Goal: Consume media (video, audio): Consume media (video, audio)

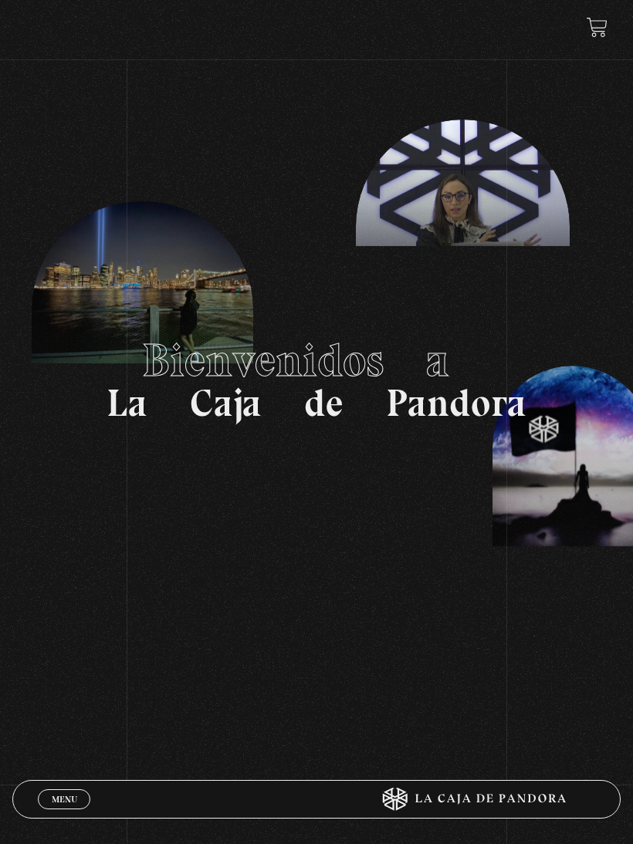
click at [54, 801] on span "Menu" at bounding box center [64, 799] width 25 height 9
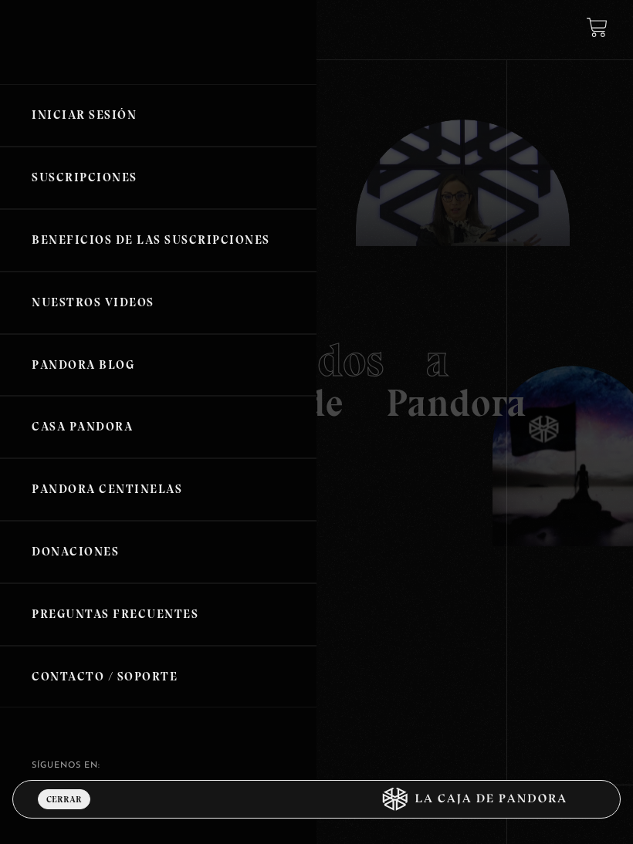
click at [52, 120] on link "Iniciar Sesión" at bounding box center [158, 115] width 316 height 62
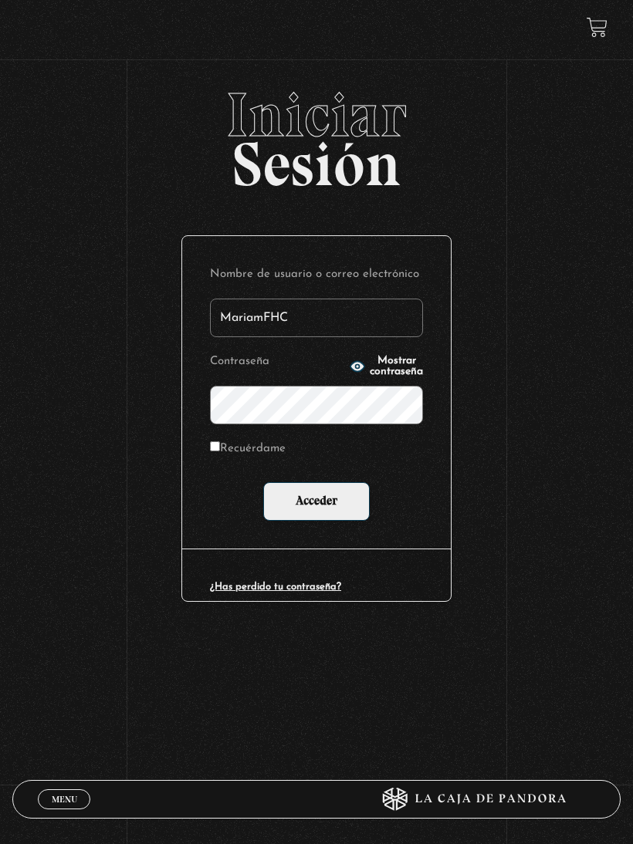
type input "MariamFHC"
click at [316, 501] on input "Acceder" at bounding box center [316, 501] width 106 height 39
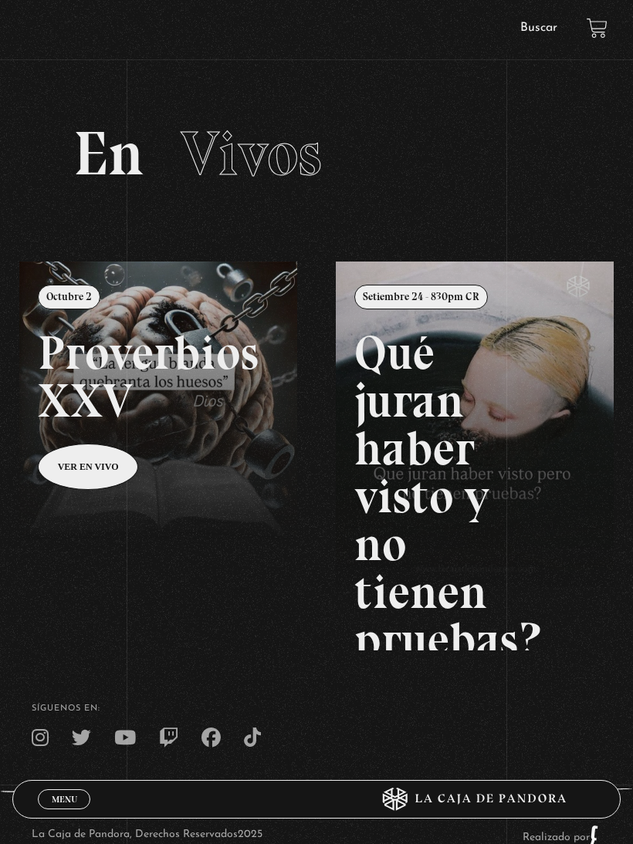
click at [477, 171] on h2 "En Vivos" at bounding box center [316, 154] width 486 height 62
click at [559, 223] on section "En Vivos" at bounding box center [316, 172] width 633 height 177
click at [286, 302] on link at bounding box center [335, 684] width 633 height 844
click at [81, 792] on link "Menu Cerrar" at bounding box center [64, 799] width 52 height 20
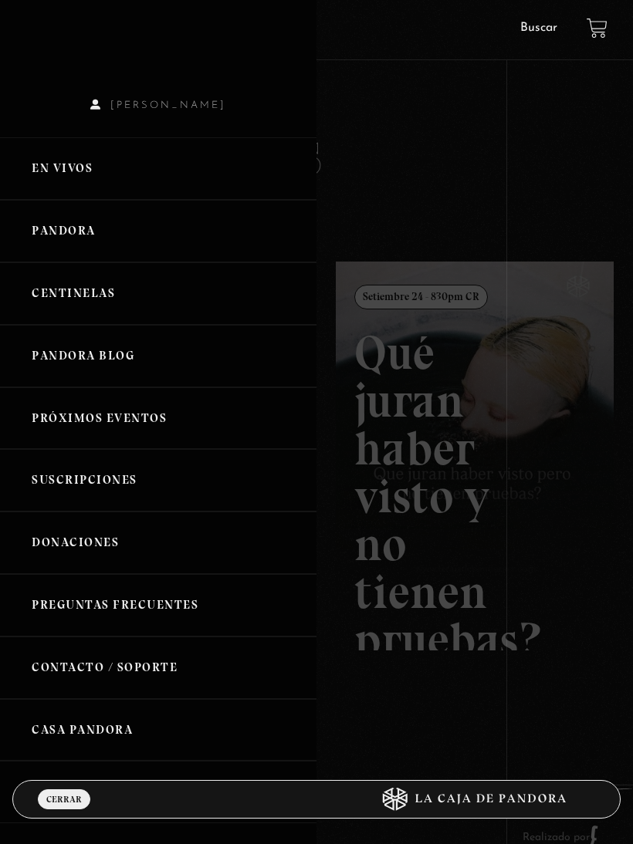
click at [192, 238] on link "Pandora" at bounding box center [158, 231] width 316 height 62
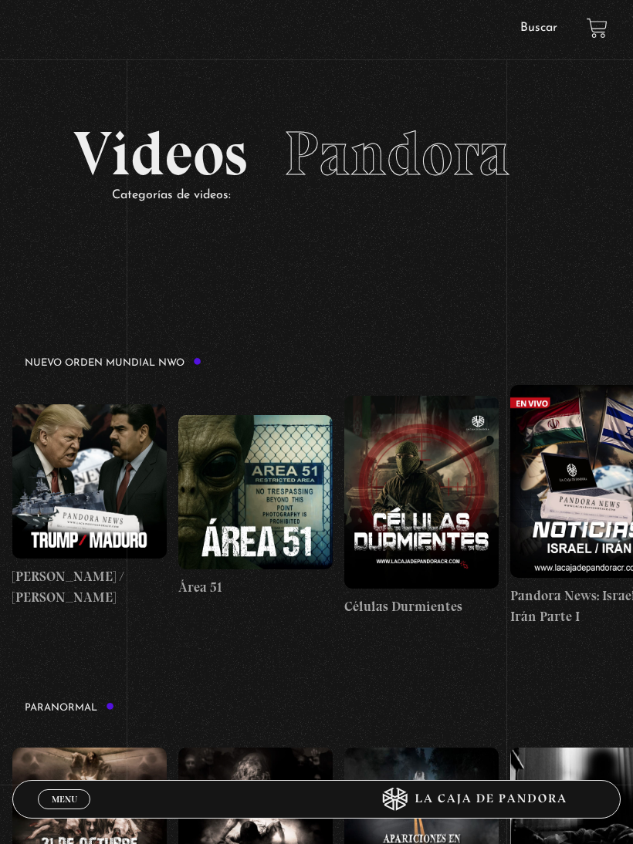
click at [79, 776] on figure at bounding box center [89, 825] width 154 height 154
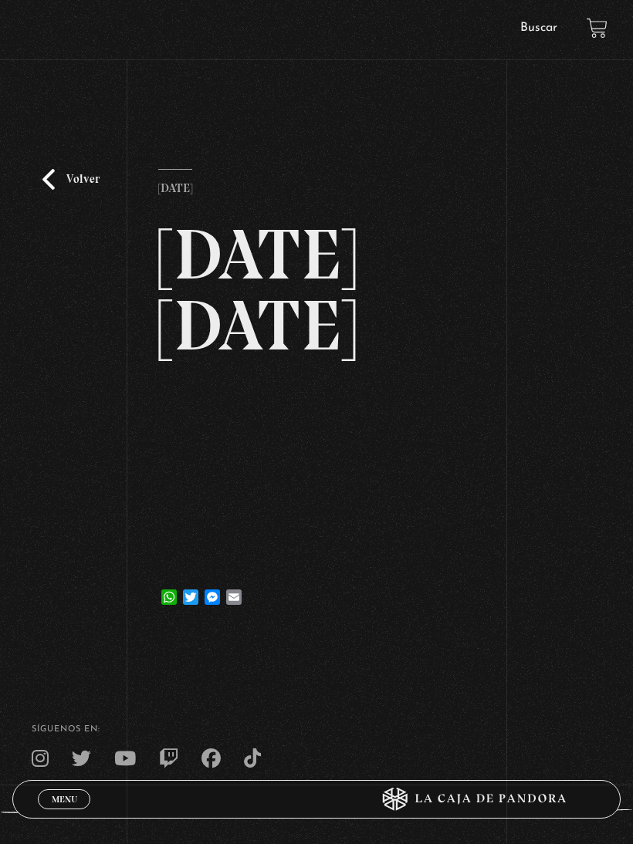
click at [64, 805] on link "Menu Cerrar" at bounding box center [64, 799] width 52 height 20
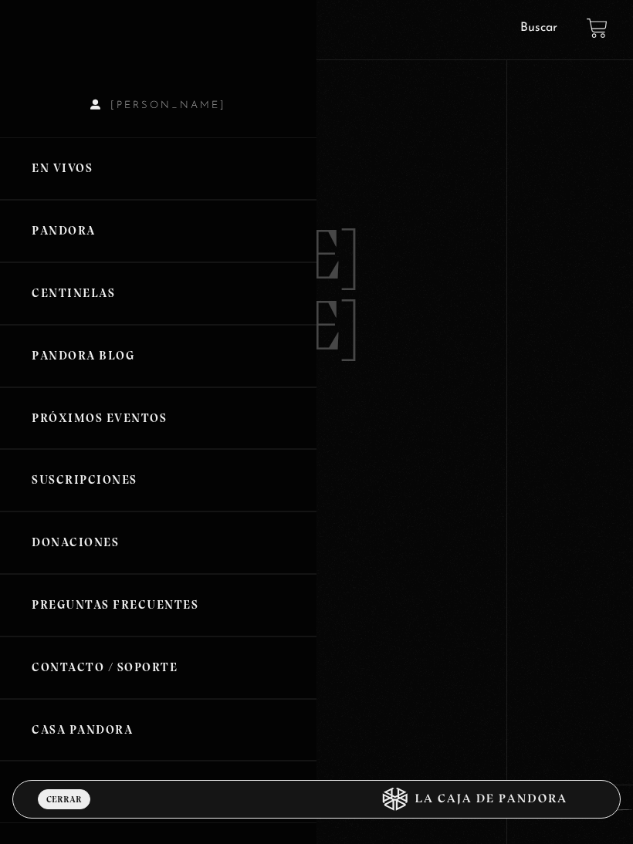
click at [148, 106] on span "[PERSON_NAME]" at bounding box center [158, 105] width 316 height 11
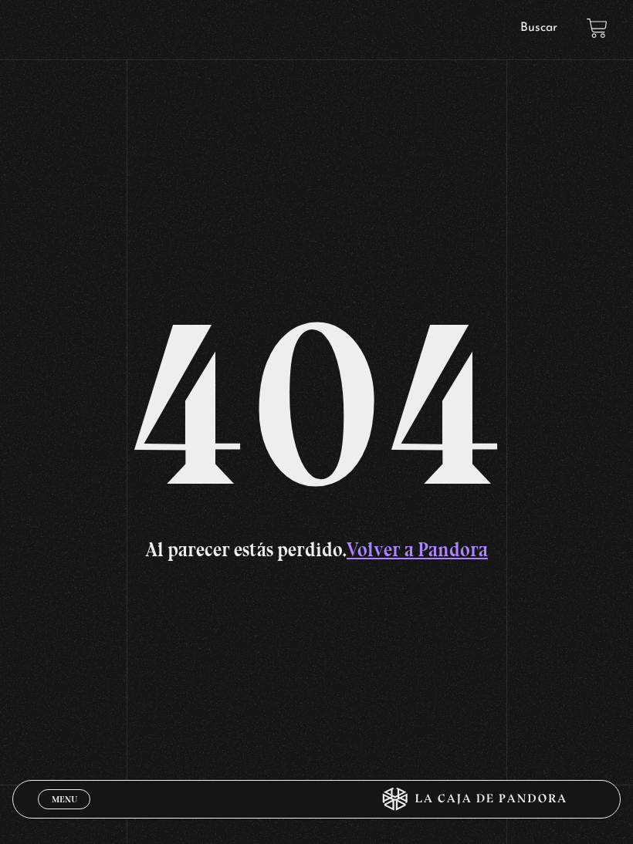
click at [430, 562] on link "Volver a Pandora" at bounding box center [416, 550] width 141 height 24
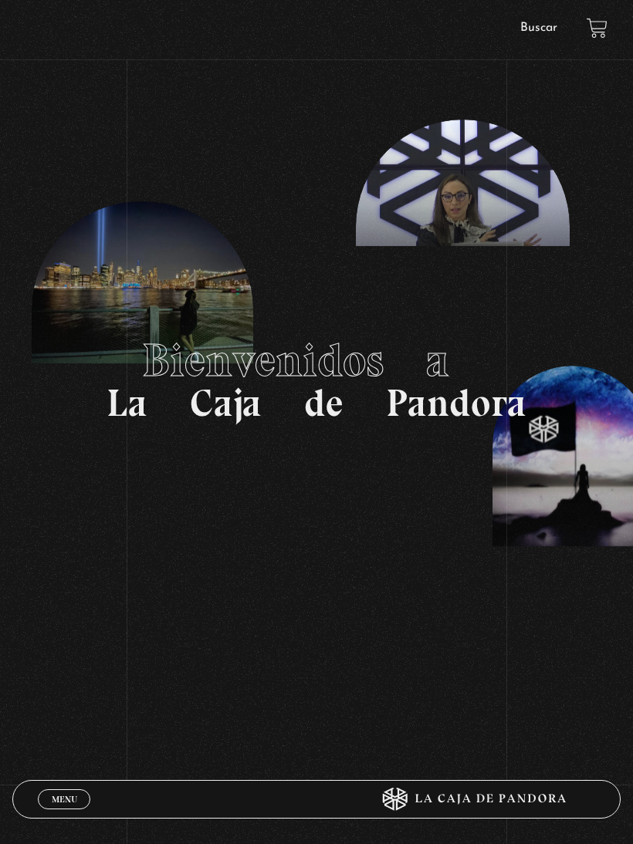
click at [72, 792] on link "Menu Cerrar" at bounding box center [64, 799] width 52 height 20
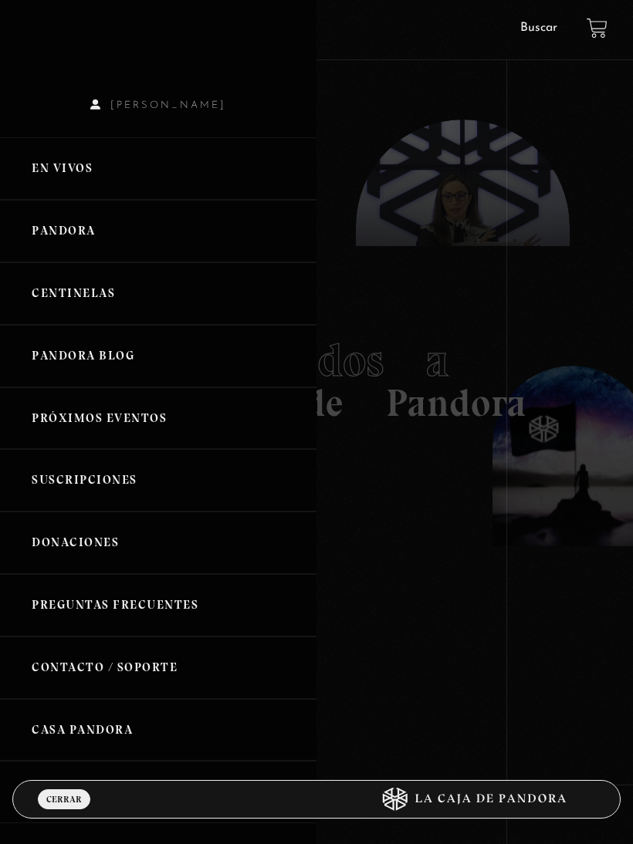
click at [108, 175] on link "En vivos" at bounding box center [158, 168] width 316 height 62
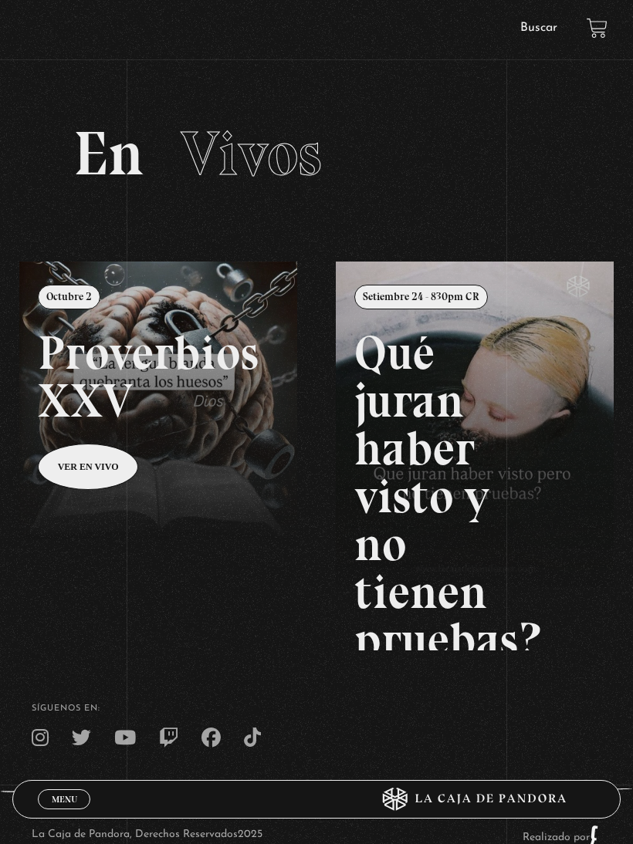
click at [632, 333] on html "ingresar al sitio Ver Video Más Información Solicitar Por favor coloque su disp…" at bounding box center [316, 462] width 633 height 925
click at [66, 797] on span "Menu" at bounding box center [64, 799] width 25 height 9
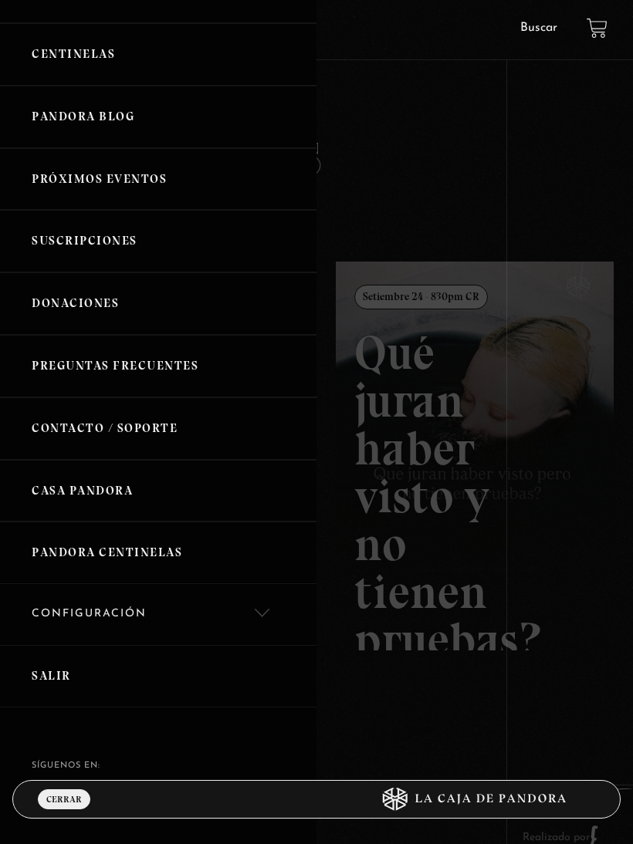
scroll to position [237, 0]
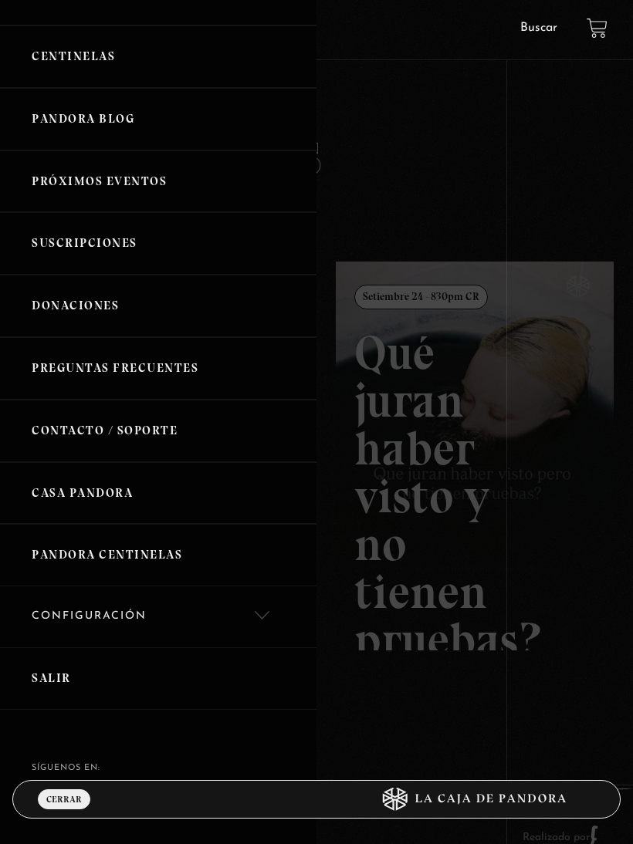
click at [89, 672] on link "Salir" at bounding box center [158, 678] width 316 height 62
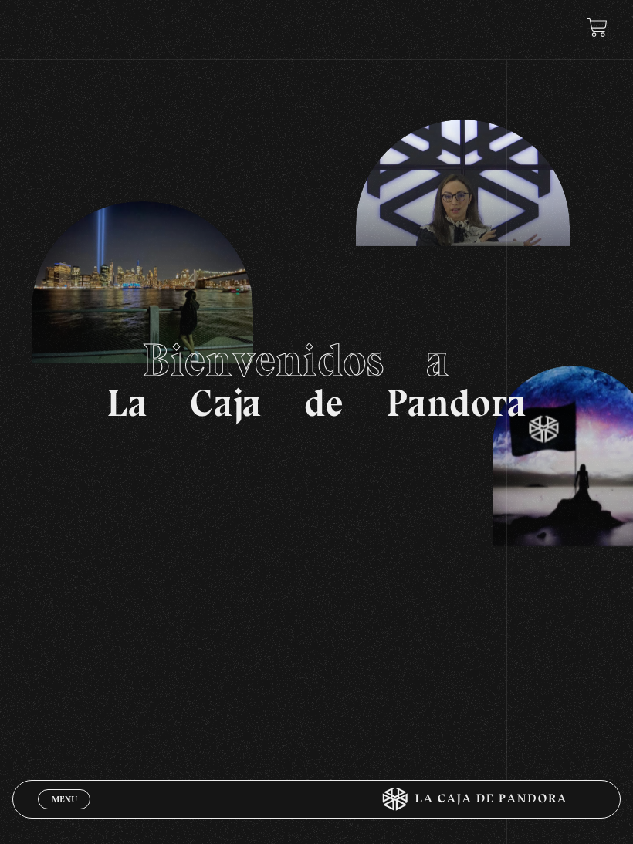
click at [42, 806] on link "Menu Cerrar" at bounding box center [64, 799] width 52 height 20
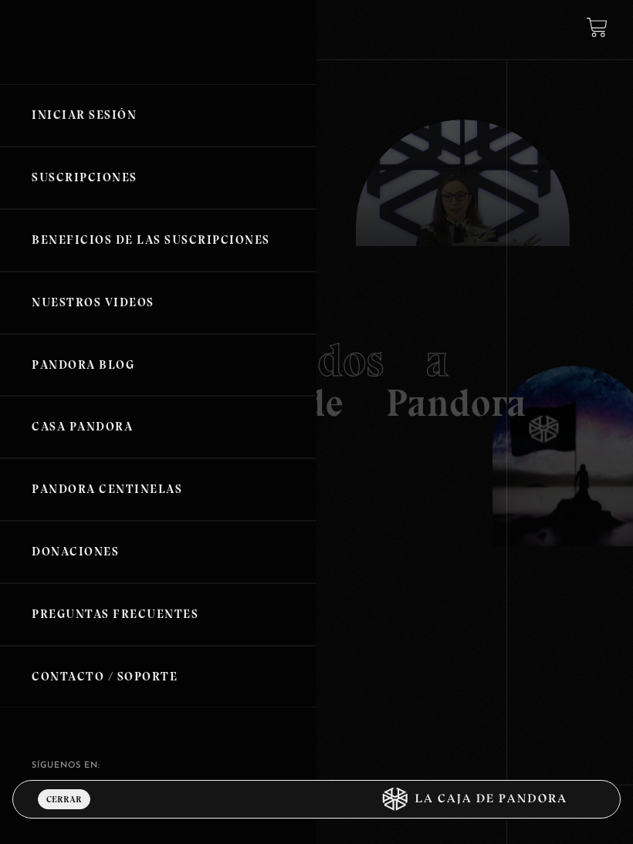
click at [89, 134] on link "Iniciar Sesión" at bounding box center [158, 115] width 316 height 62
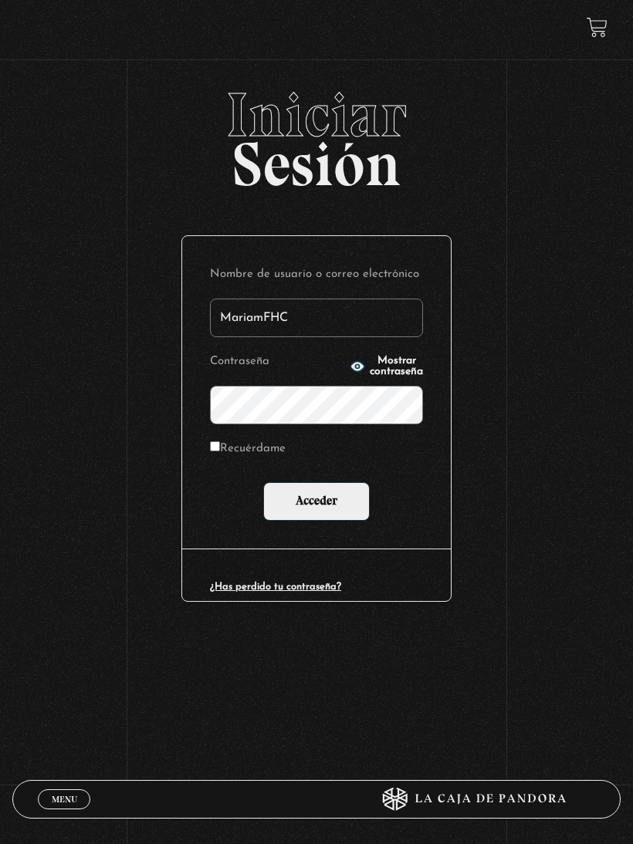
type input "MariamFHC"
click at [316, 501] on input "Acceder" at bounding box center [316, 501] width 106 height 39
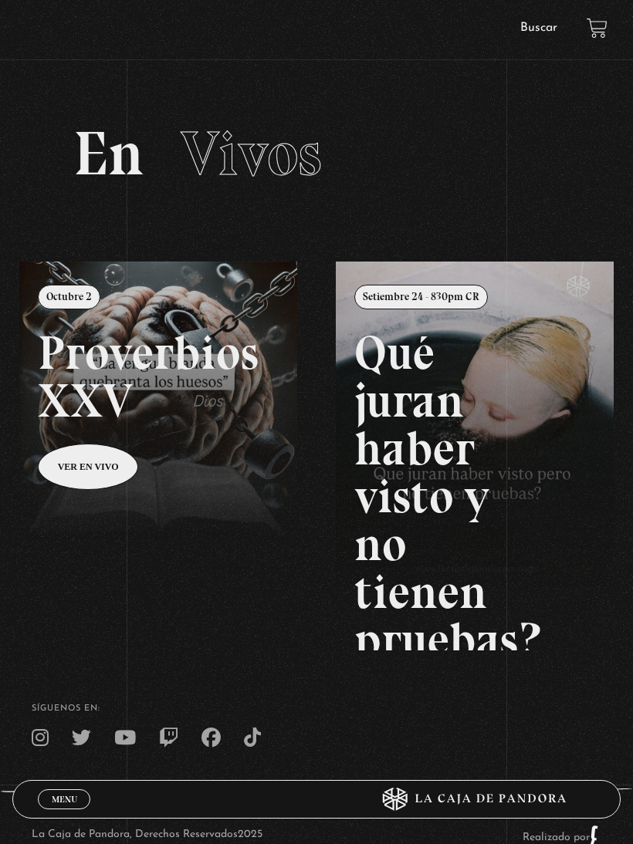
click at [512, 43] on div "ingresar al sitio Ver Video Más Información Solicitar Por favor coloque su disp…" at bounding box center [316, 462] width 633 height 925
click at [538, 24] on link "Buscar" at bounding box center [538, 28] width 37 height 12
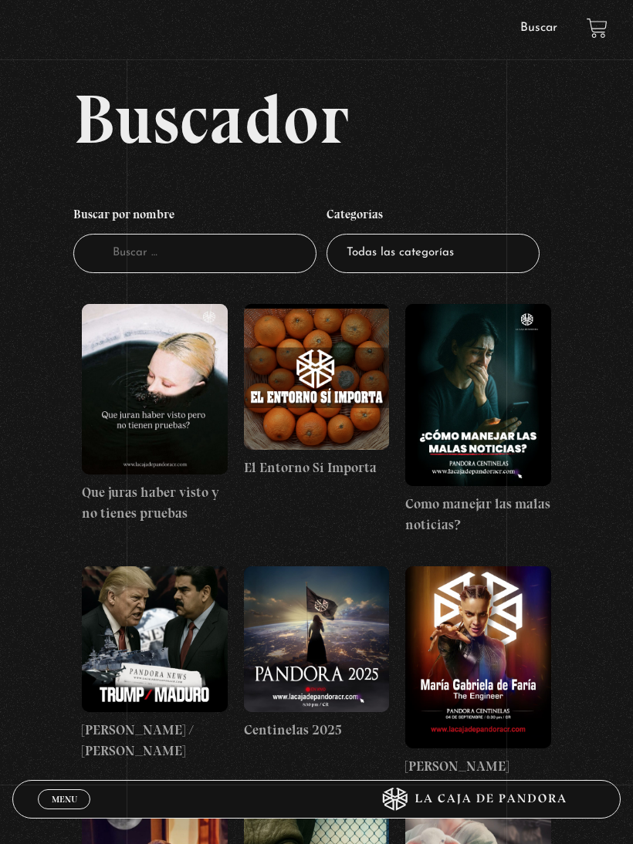
click at [373, 273] on select "Todas las categorías 11:11 Humanitario (1) Amo los Lunes (4) Análisis de series…" at bounding box center [432, 253] width 213 height 39
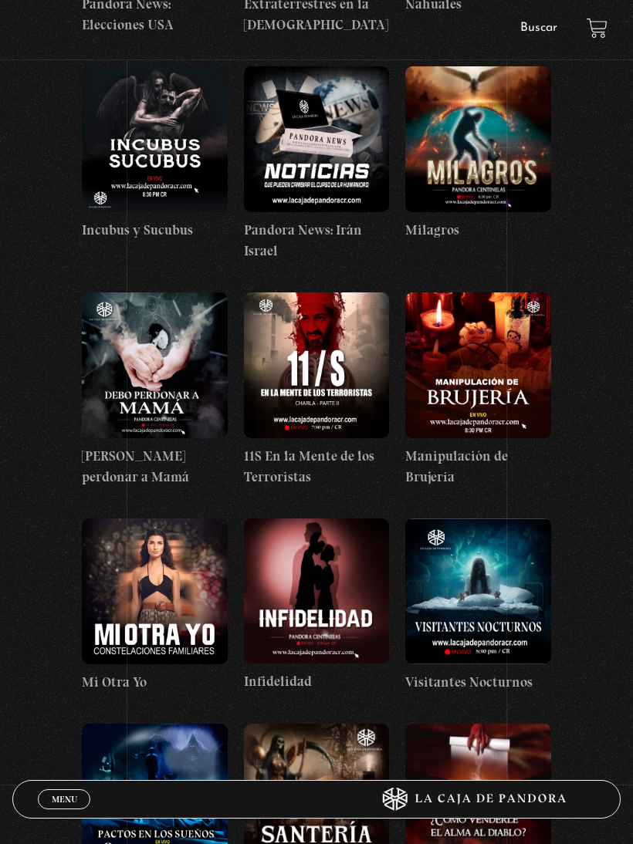
scroll to position [5697, 0]
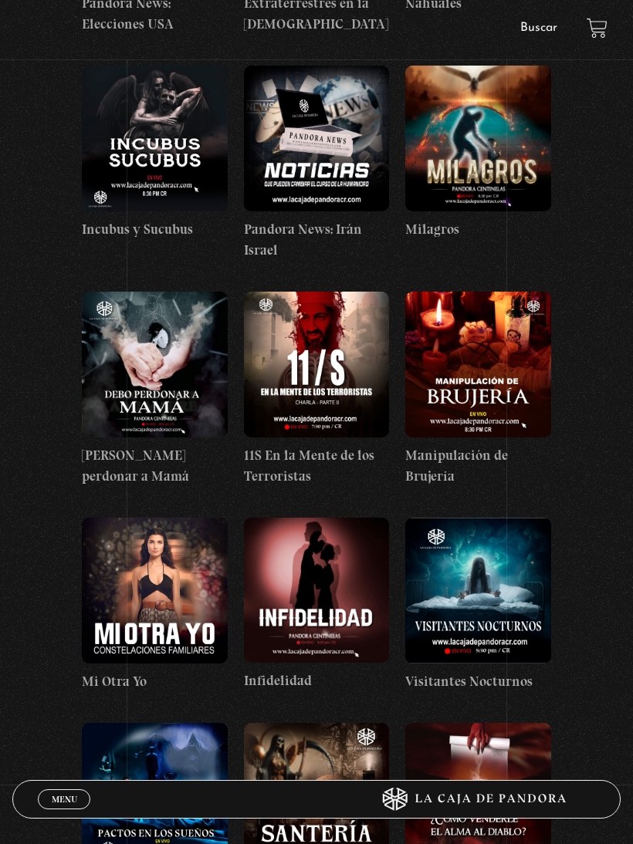
click at [312, 292] on figure at bounding box center [317, 365] width 146 height 146
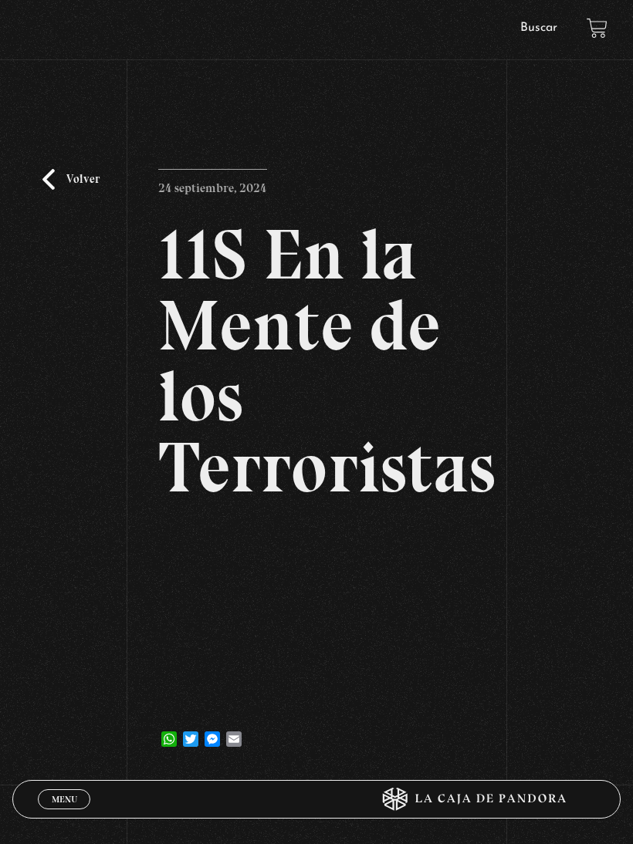
click at [54, 203] on div "Volver 24 septiembre, 2024 11S En la Mente de los Terroristas WhatsApp Twitter …" at bounding box center [316, 429] width 633 height 690
click at [57, 190] on link "Volver" at bounding box center [70, 179] width 57 height 21
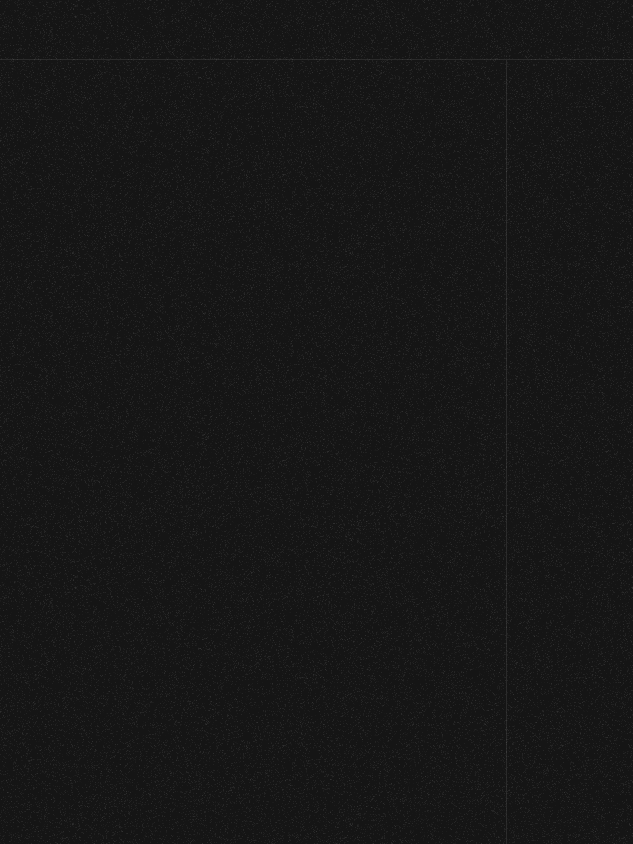
scroll to position [5720, 0]
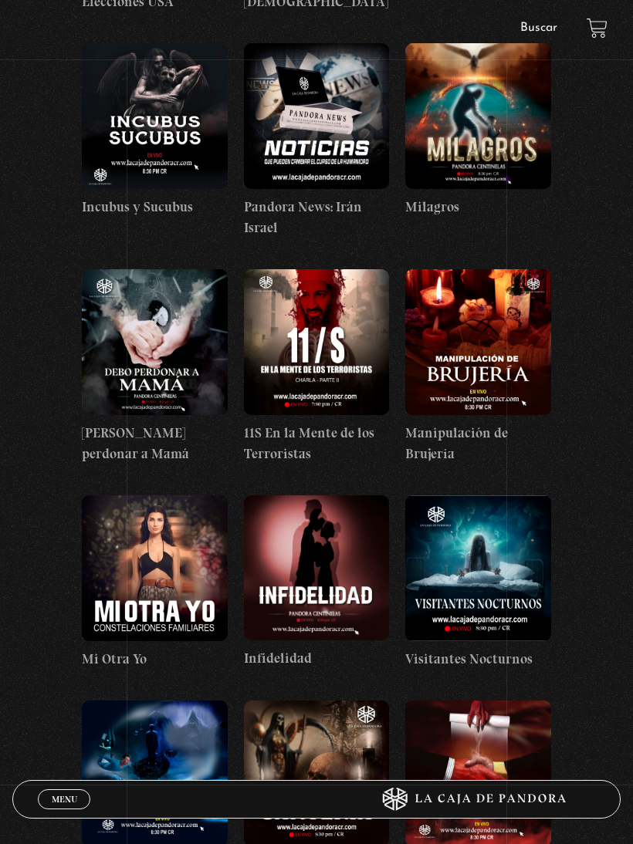
click at [70, 798] on span "Menu" at bounding box center [64, 799] width 25 height 9
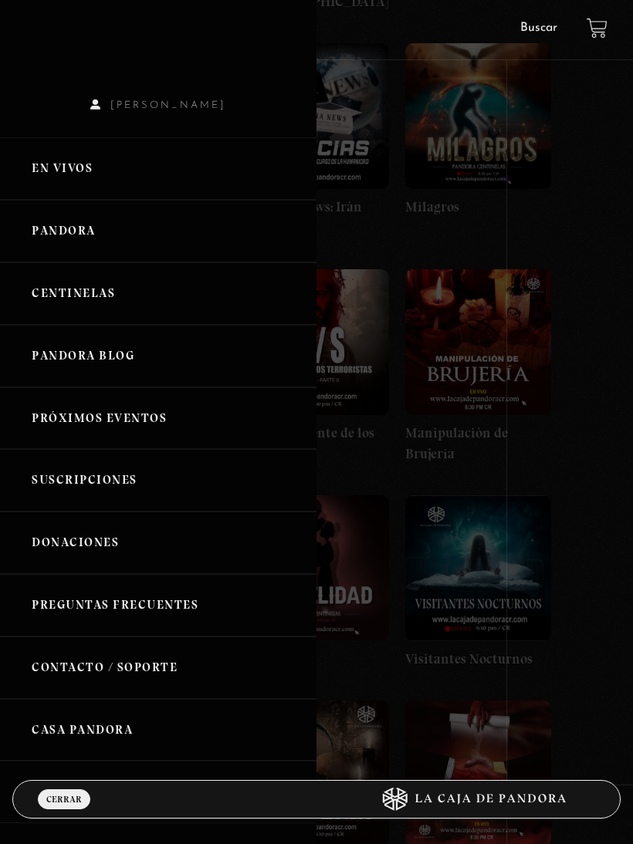
click at [108, 190] on link "En vivos" at bounding box center [158, 168] width 316 height 62
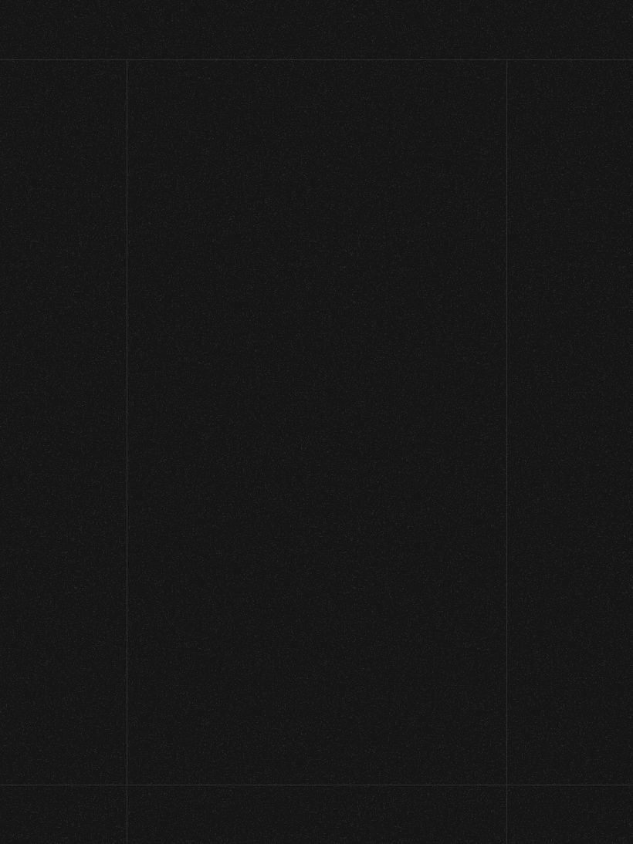
click at [97, 177] on h2 "En Vivos" at bounding box center [316, 154] width 486 height 62
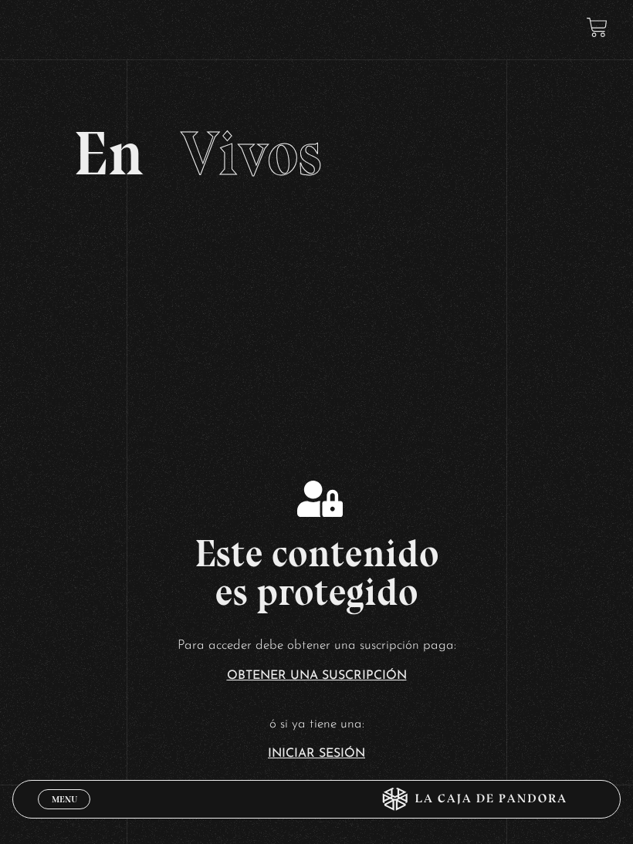
click at [325, 760] on link "Iniciar Sesión" at bounding box center [316, 754] width 97 height 12
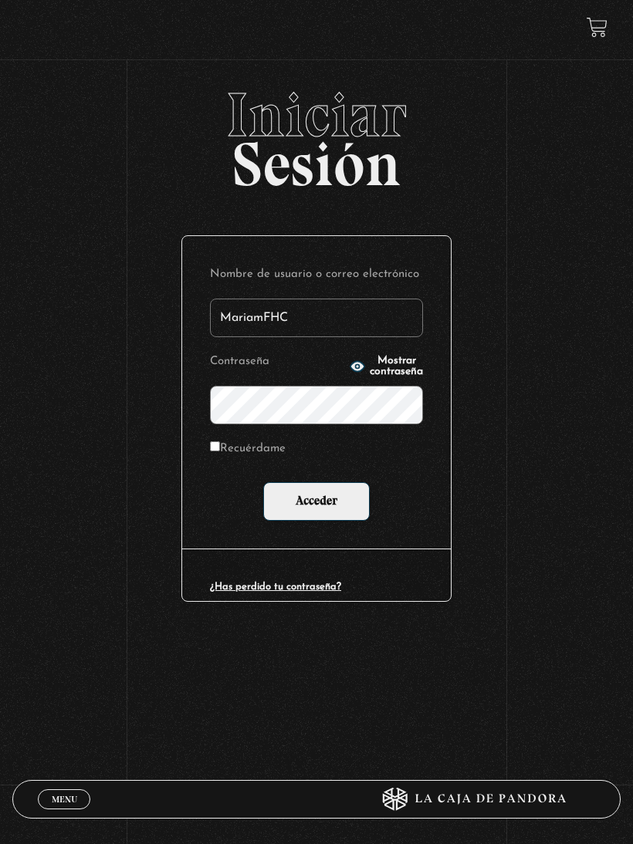
type input "MariamFHC"
click at [347, 505] on input "Acceder" at bounding box center [316, 501] width 106 height 39
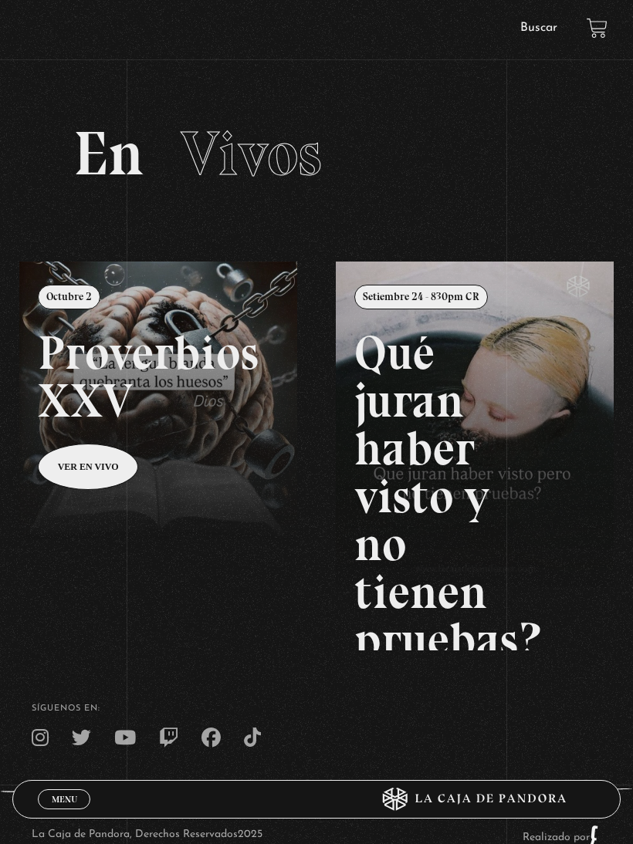
click at [86, 496] on link at bounding box center [335, 684] width 633 height 844
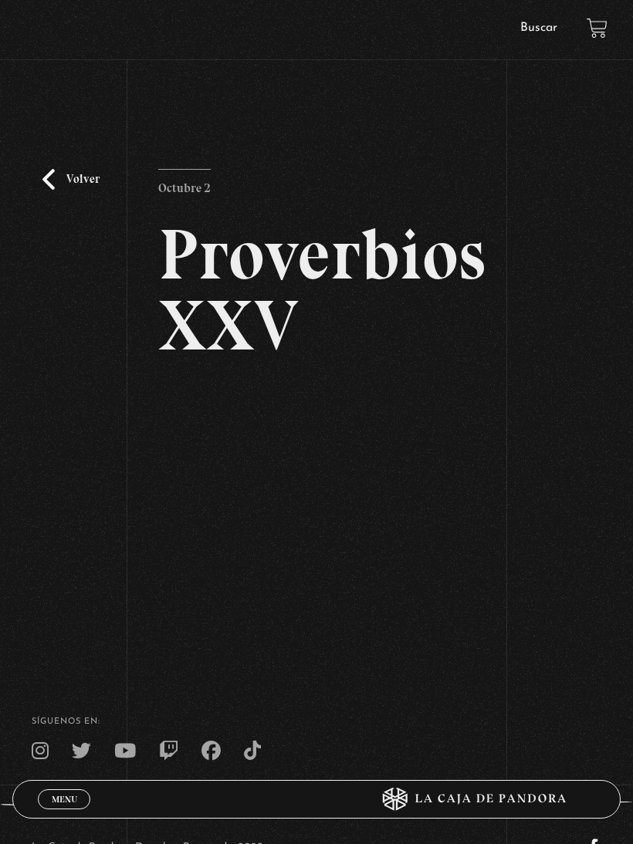
click at [66, 166] on div "Volver Octubre 2 Proverbios XXV" at bounding box center [316, 354] width 633 height 541
click at [52, 162] on div "Volver Octubre 2 Proverbios XXV" at bounding box center [316, 354] width 633 height 541
click at [78, 190] on link "Volver" at bounding box center [70, 179] width 57 height 21
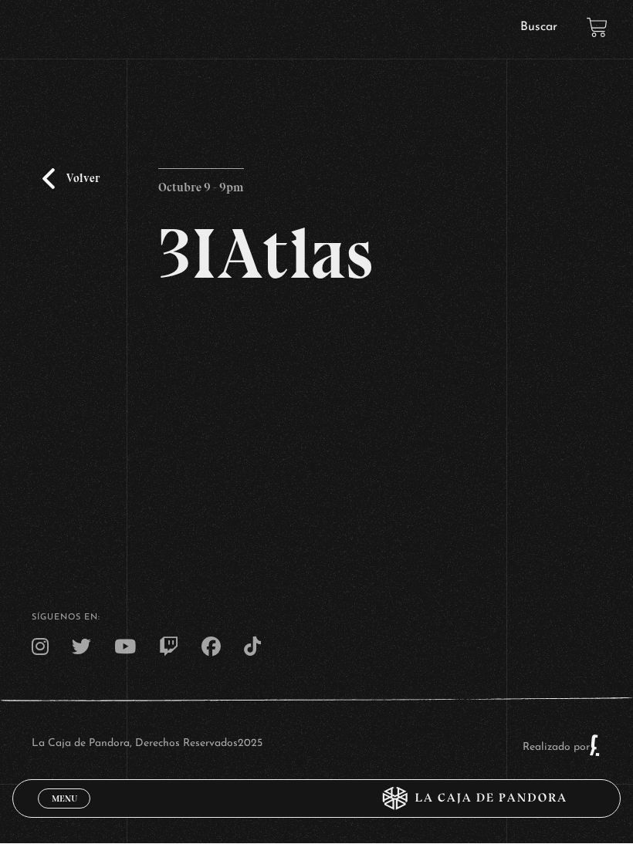
click at [58, 182] on link "Volver" at bounding box center [70, 179] width 57 height 21
